Goal: Task Accomplishment & Management: Manage account settings

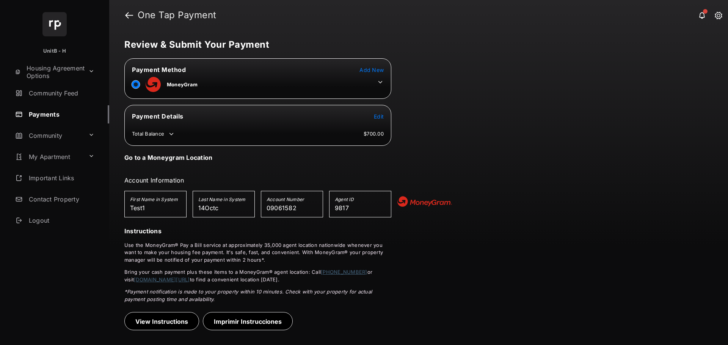
click at [379, 83] on icon at bounding box center [380, 82] width 7 height 7
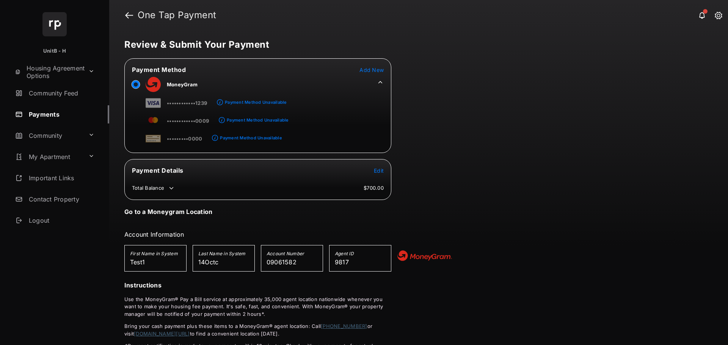
click at [379, 83] on icon at bounding box center [380, 82] width 4 height 2
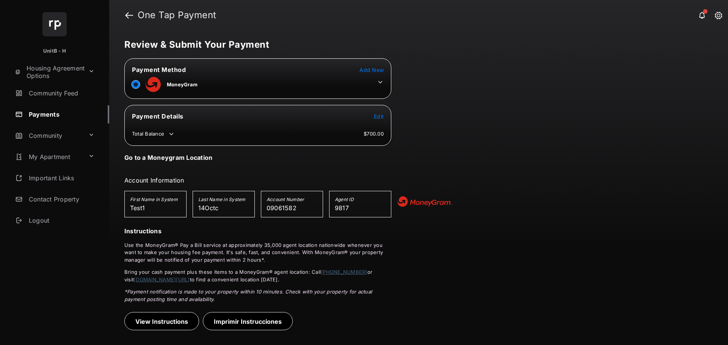
click at [378, 69] on span "Add New" at bounding box center [371, 70] width 24 height 6
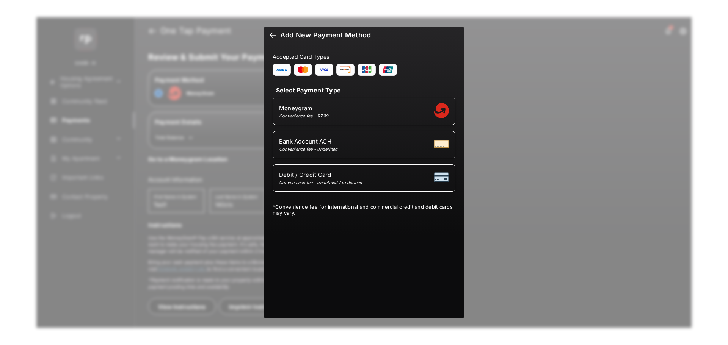
click at [273, 37] on div at bounding box center [273, 36] width 7 height 8
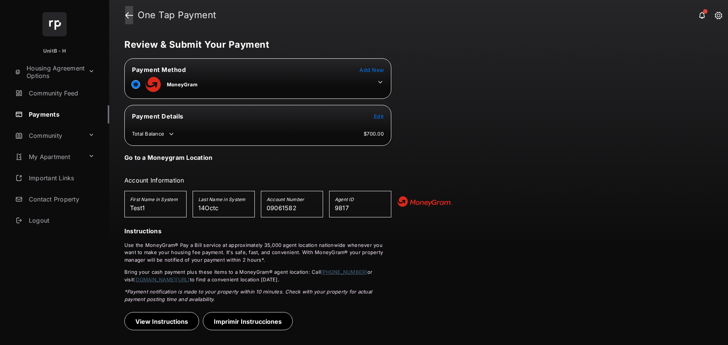
click at [128, 11] on link at bounding box center [129, 15] width 8 height 18
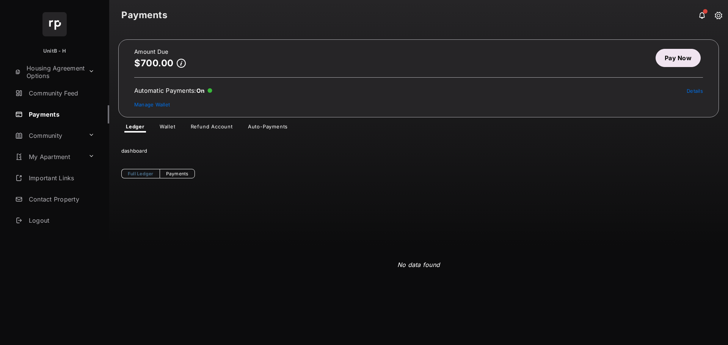
click at [171, 127] on link "Wallet" at bounding box center [168, 128] width 28 height 9
